Goal: Task Accomplishment & Management: Manage account settings

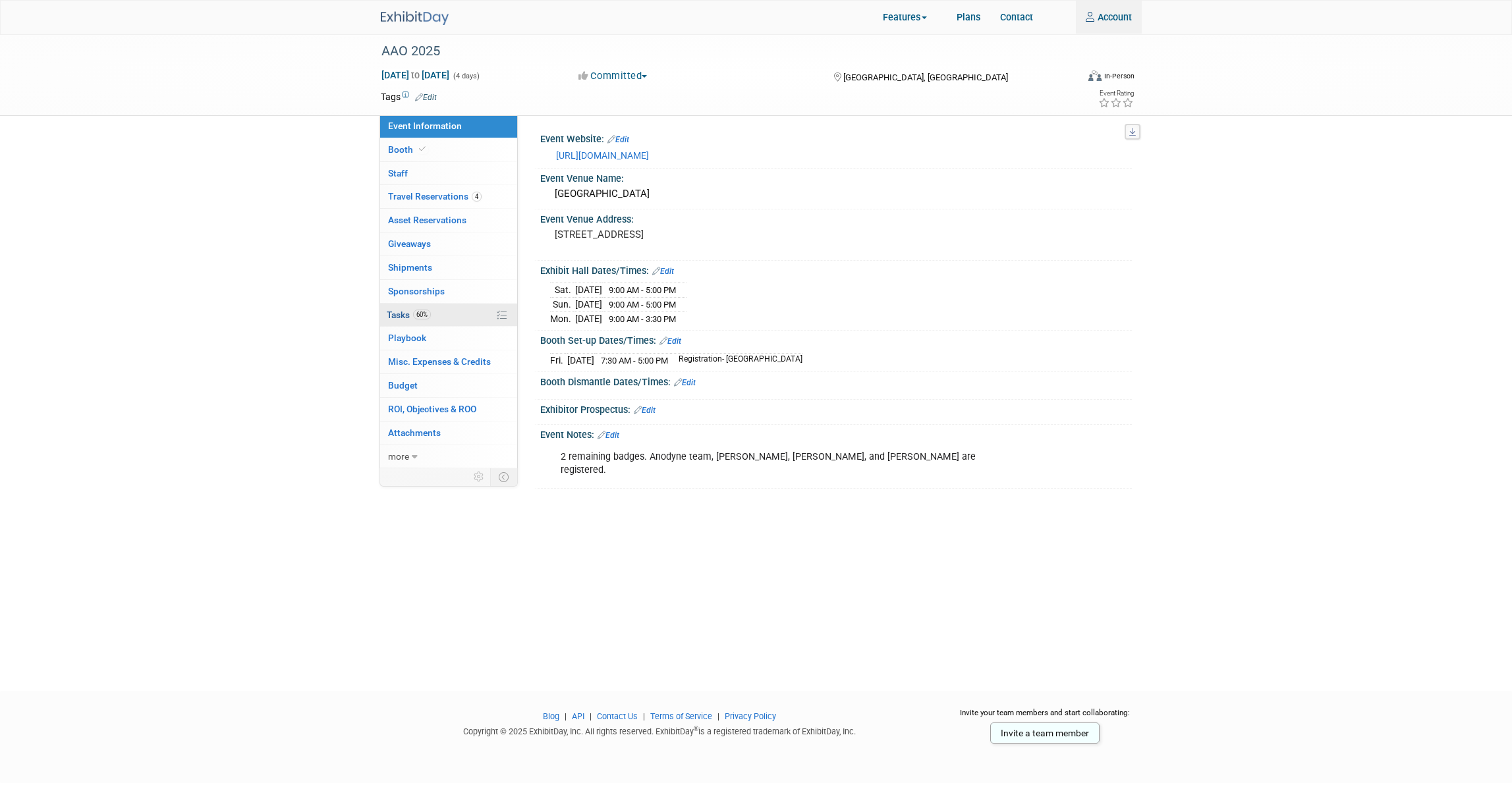
click at [447, 320] on link "60% Tasks 60%" at bounding box center [448, 315] width 137 height 23
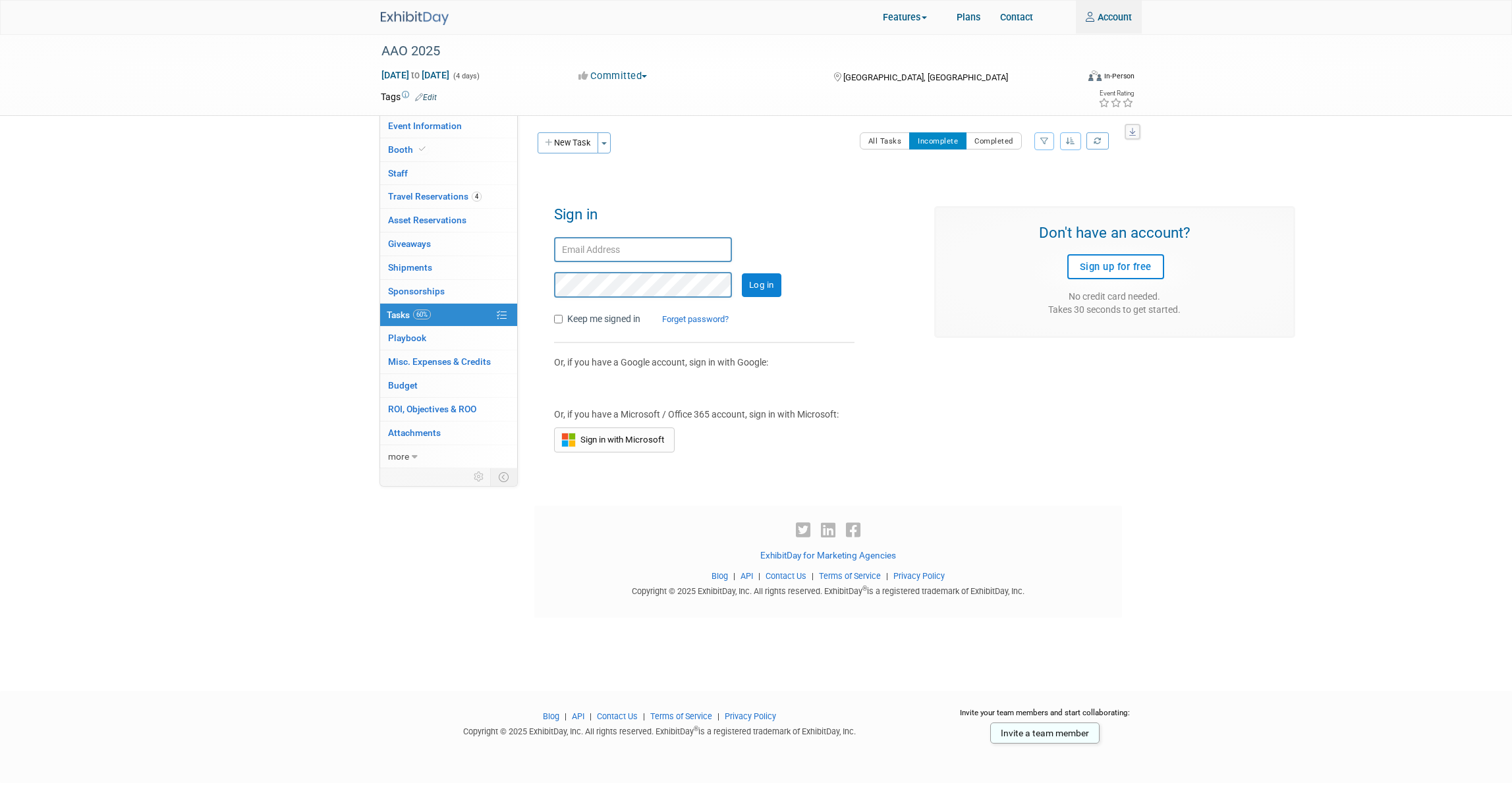
click at [597, 251] on input "text" at bounding box center [643, 250] width 178 height 26
type input "djozwiak@anodynesurgical.com"
click at [742, 274] on input "Log in" at bounding box center [761, 285] width 39 height 24
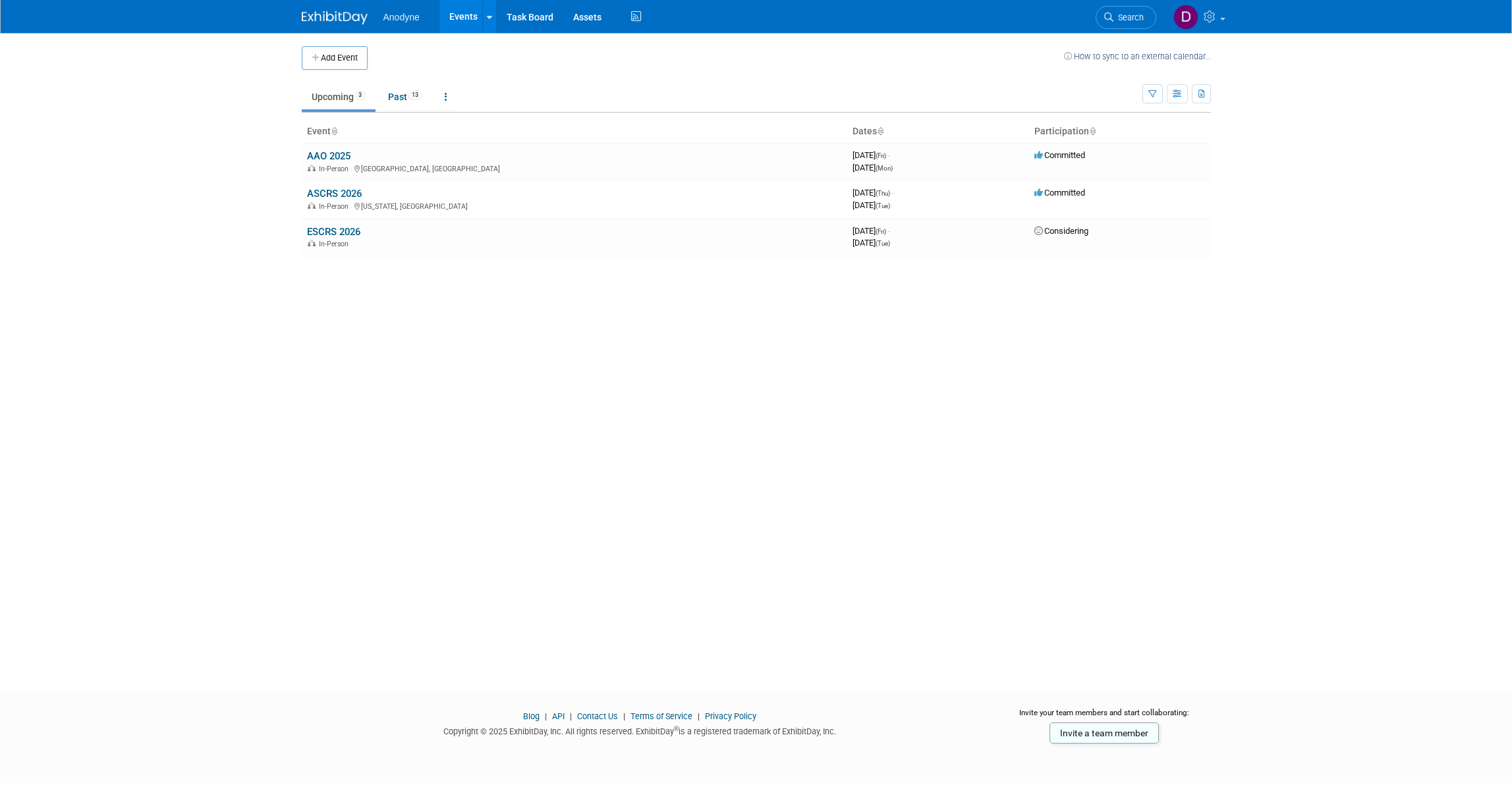
click at [346, 21] on img at bounding box center [334, 18] width 66 height 13
click at [338, 158] on link "AAO 2025" at bounding box center [328, 156] width 43 height 11
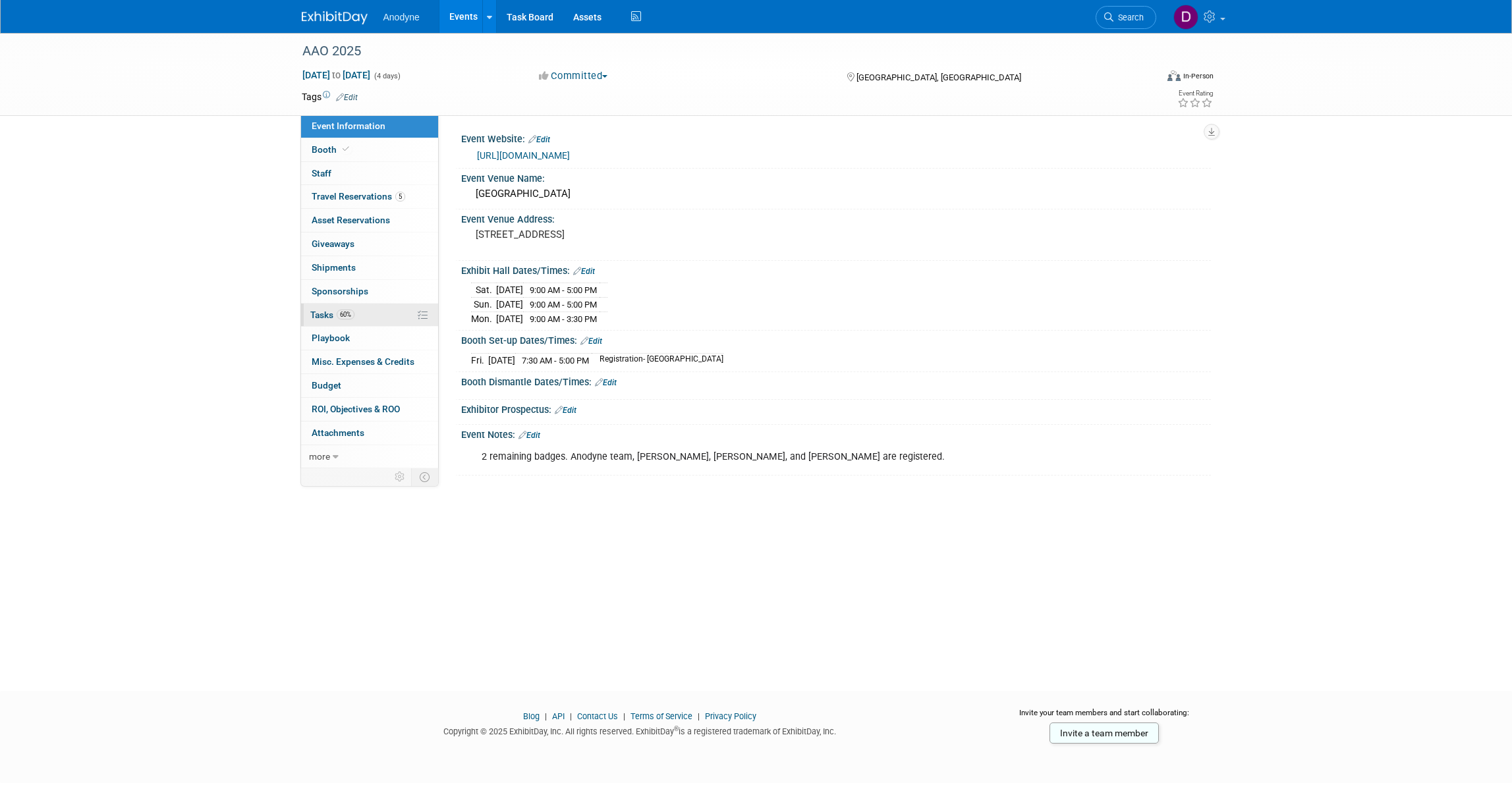
click at [374, 310] on link "60% Tasks 60%" at bounding box center [369, 315] width 137 height 23
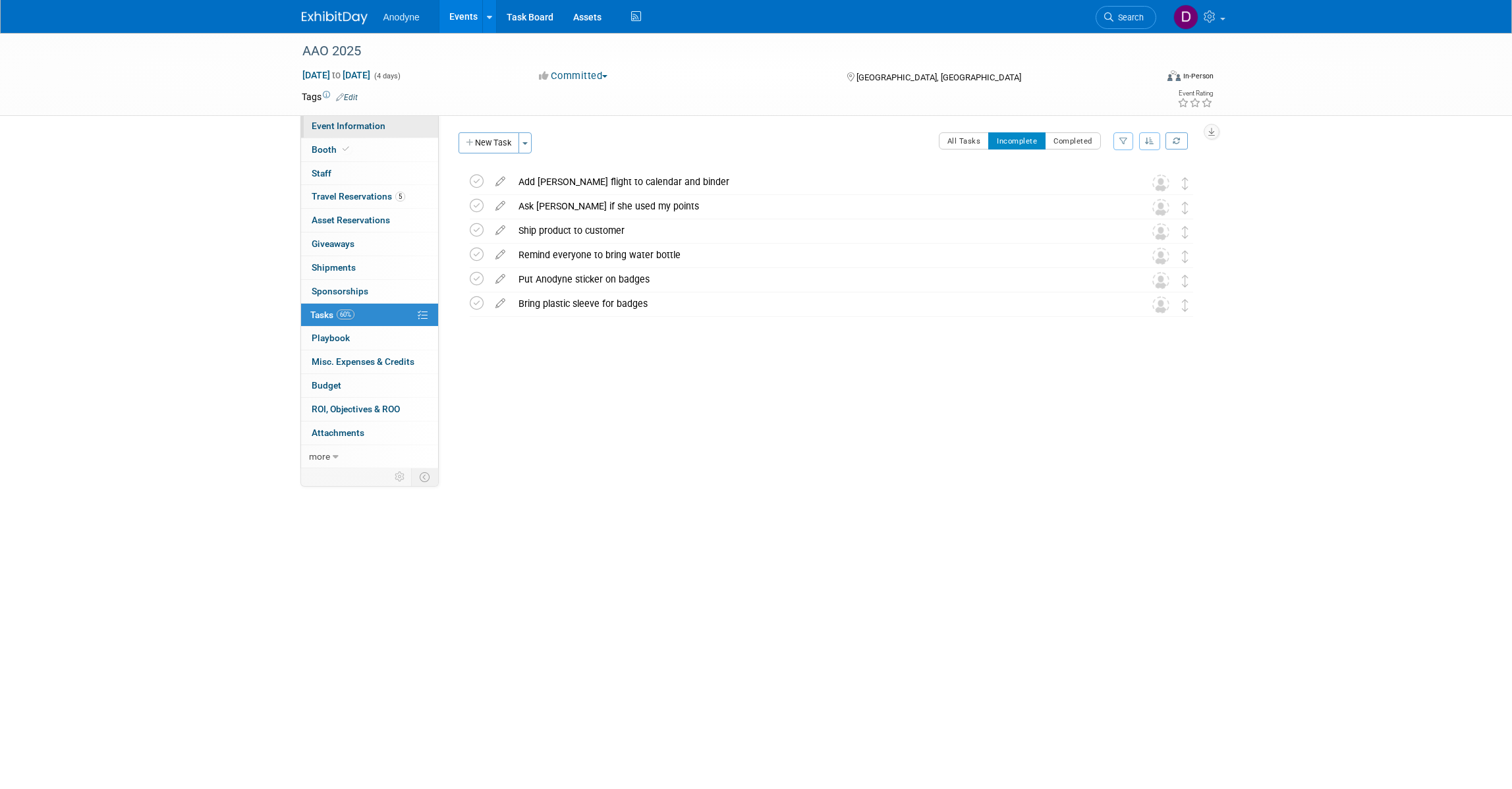
click at [348, 130] on span "Event Information" at bounding box center [348, 125] width 74 height 11
